Goal: Transaction & Acquisition: Purchase product/service

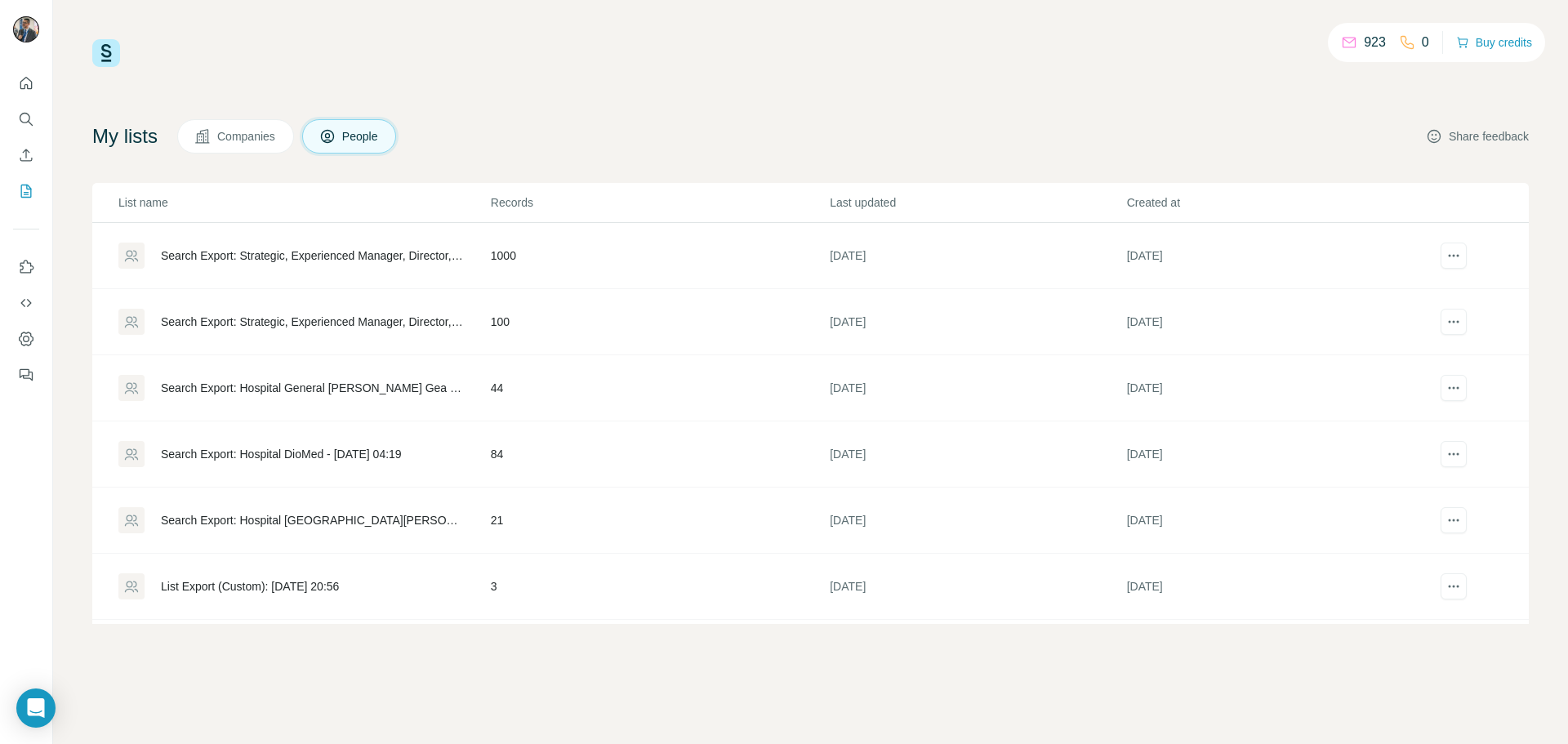
click at [1482, 137] on button "Share feedback" at bounding box center [1477, 136] width 103 height 16
click at [422, 249] on div "Search Export: Strategic, Experienced Manager, Director, Vice President, CXO, O…" at bounding box center [311, 256] width 303 height 16
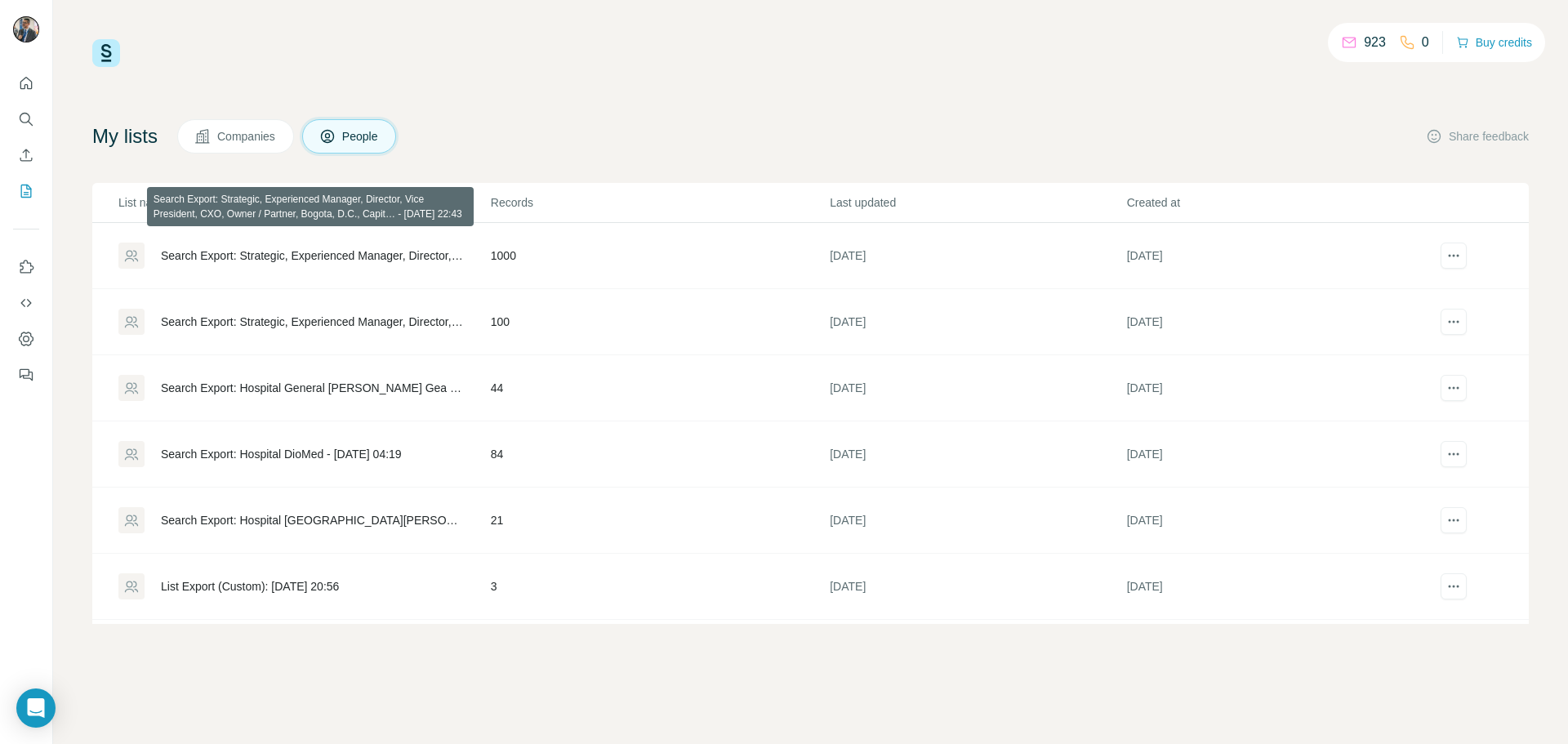
click at [390, 256] on div "Search Export: Strategic, Experienced Manager, Director, Vice President, CXO, O…" at bounding box center [311, 256] width 303 height 16
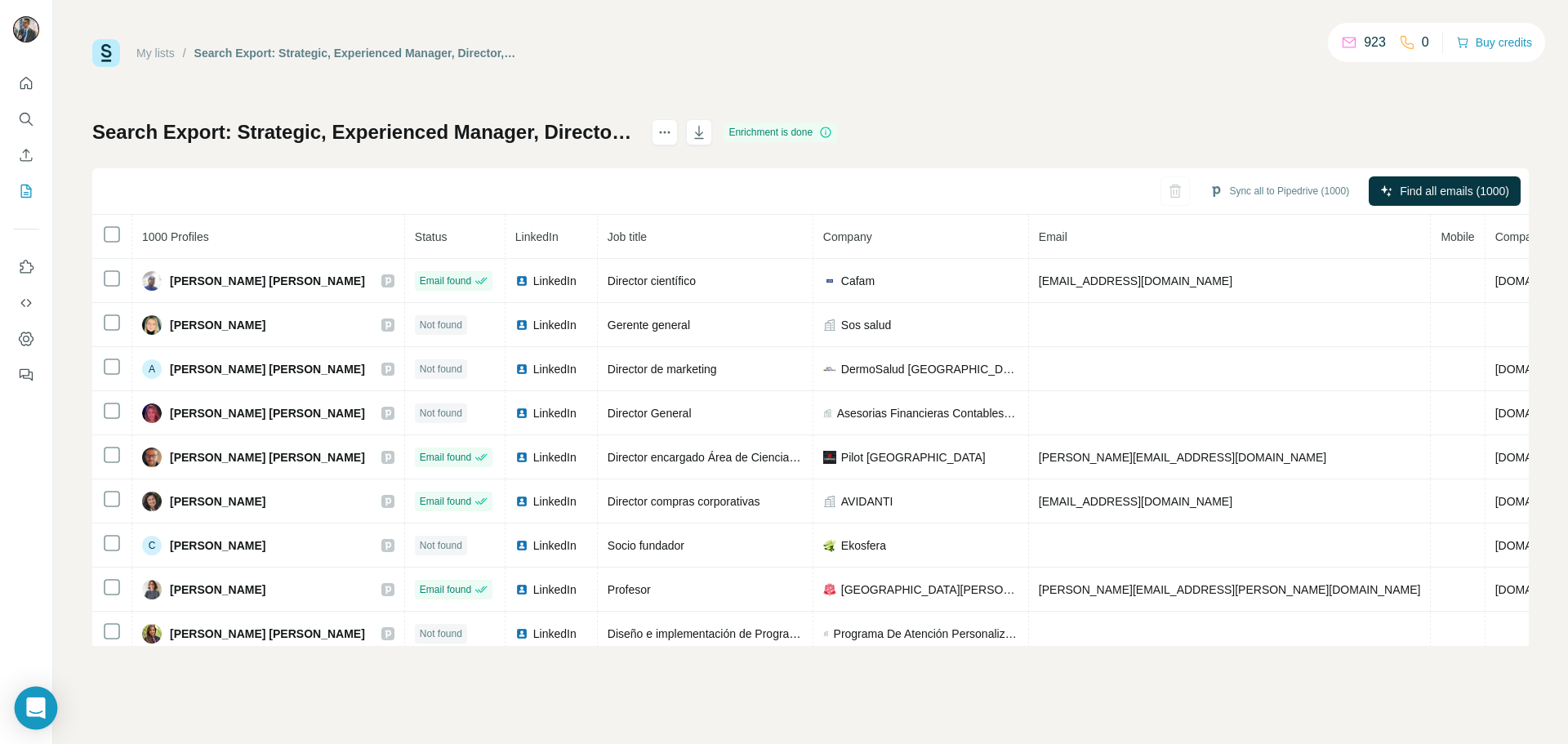
click at [39, 720] on div "Open Intercom Messenger" at bounding box center [36, 708] width 43 height 44
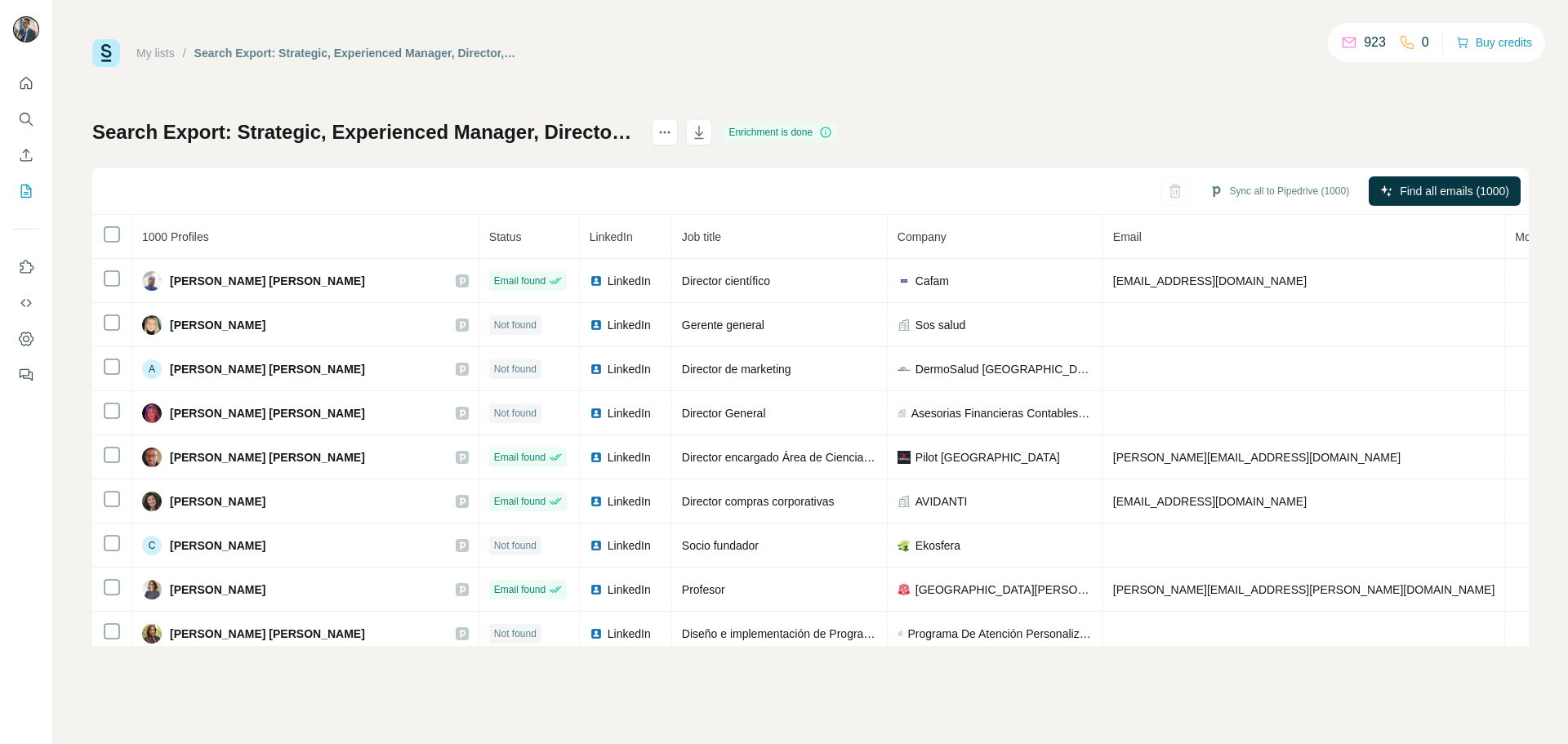
click at [97, 51] on img at bounding box center [106, 52] width 28 height 28
click at [273, 53] on div "Search Export: Strategic, Experienced Manager, Director, Vice President, CXO, O…" at bounding box center [356, 53] width 324 height 16
click at [22, 189] on icon "My lists" at bounding box center [26, 191] width 16 height 16
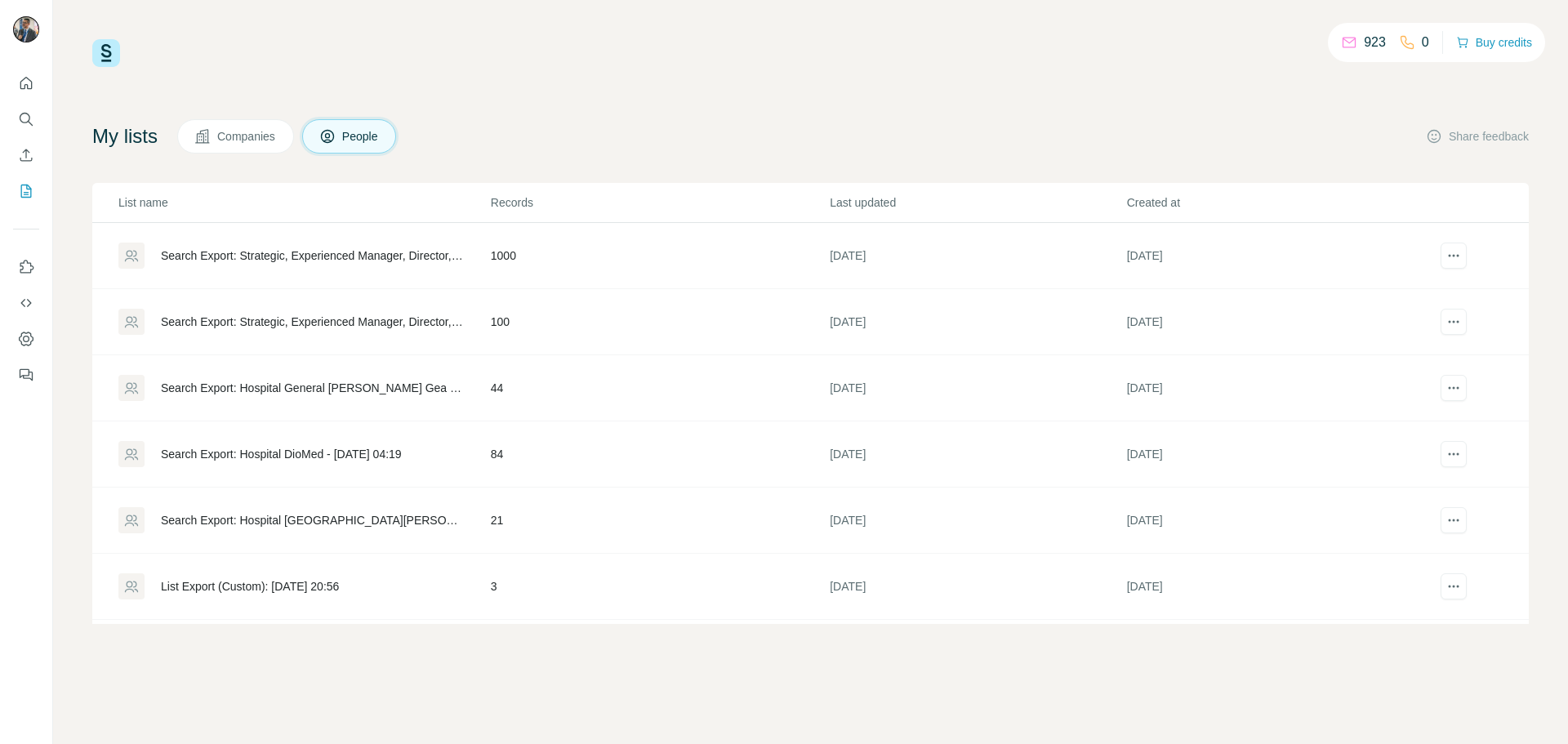
click at [1343, 37] on icon at bounding box center [1349, 43] width 13 height 11
click at [1368, 40] on p "923" at bounding box center [1375, 43] width 22 height 20
click at [1341, 46] on icon at bounding box center [1349, 43] width 16 height 16
click at [1516, 47] on button "Buy credits" at bounding box center [1494, 43] width 76 height 23
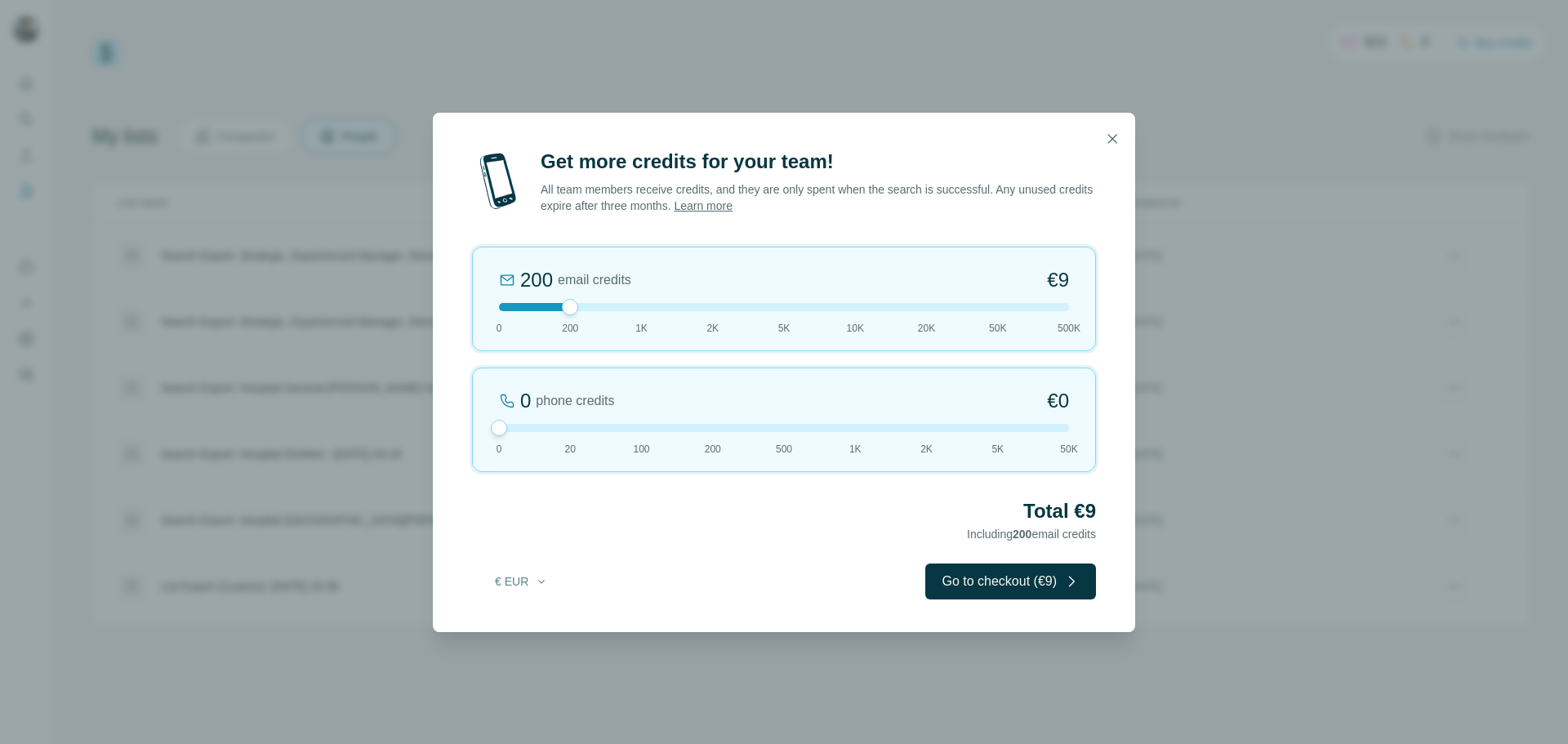
drag, startPoint x: 575, startPoint y: 430, endPoint x: 462, endPoint y: 439, distance: 113.4
click at [462, 439] on div "Get more credits for your team! All team members receive credits, and they are …" at bounding box center [784, 391] width 702 height 484
click at [634, 308] on div at bounding box center [784, 306] width 570 height 8
click at [965, 590] on button "Go to checkout (€42)" at bounding box center [1007, 582] width 177 height 36
